Goal: Use online tool/utility: Utilize a website feature to perform a specific function

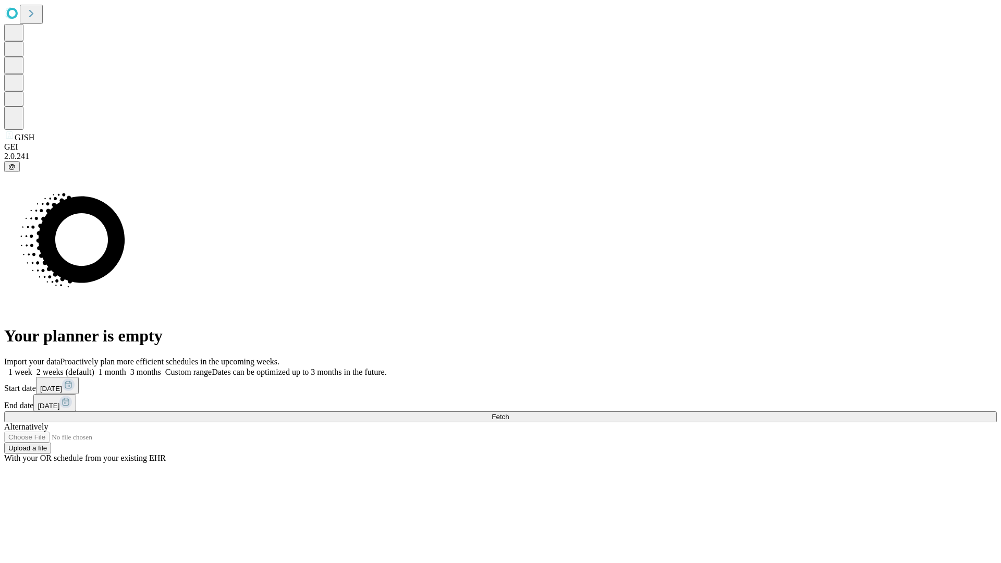
click at [509, 413] on span "Fetch" at bounding box center [500, 417] width 17 height 8
